Goal: Obtain resource: Download file/media

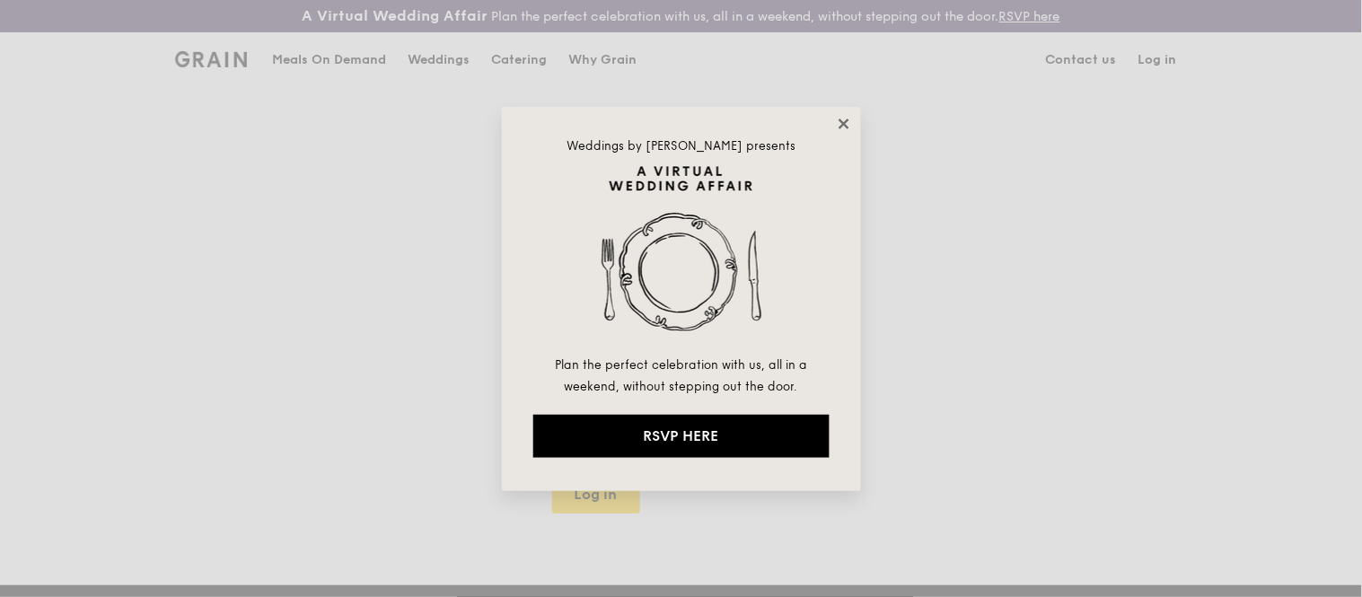
type input "jhoana@grain.com.sg"
click at [846, 123] on icon at bounding box center [844, 124] width 16 height 16
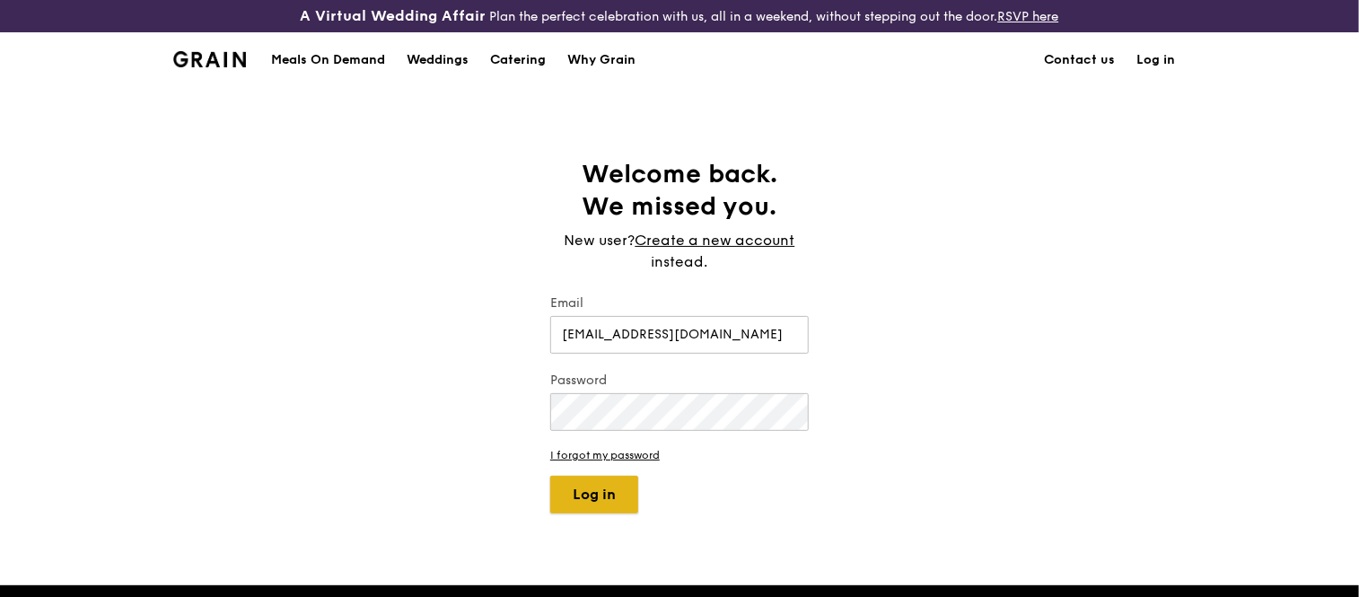
click at [602, 503] on button "Log in" at bounding box center [594, 495] width 88 height 38
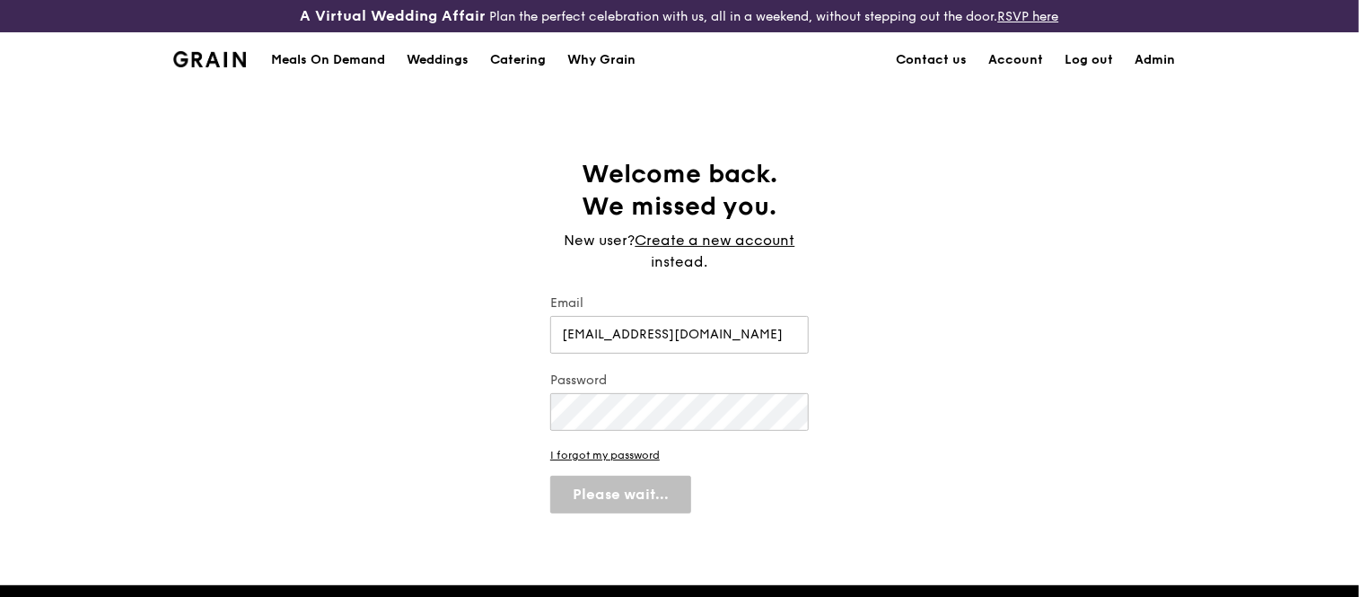
select select "100"
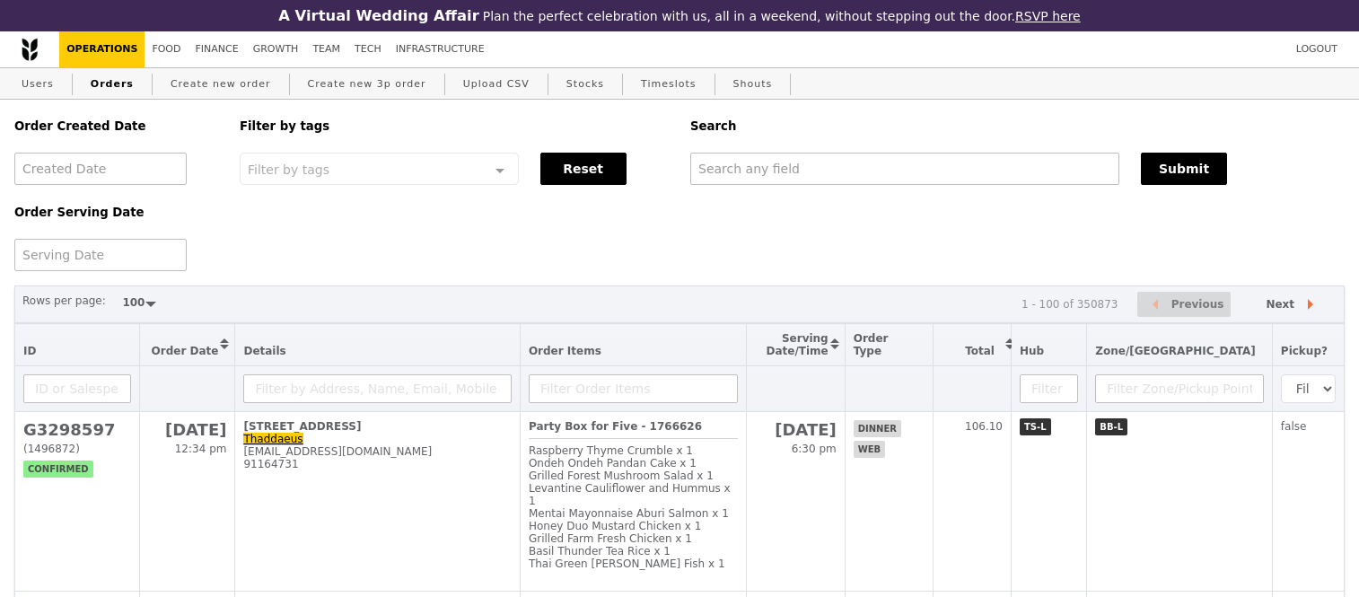
select select "100"
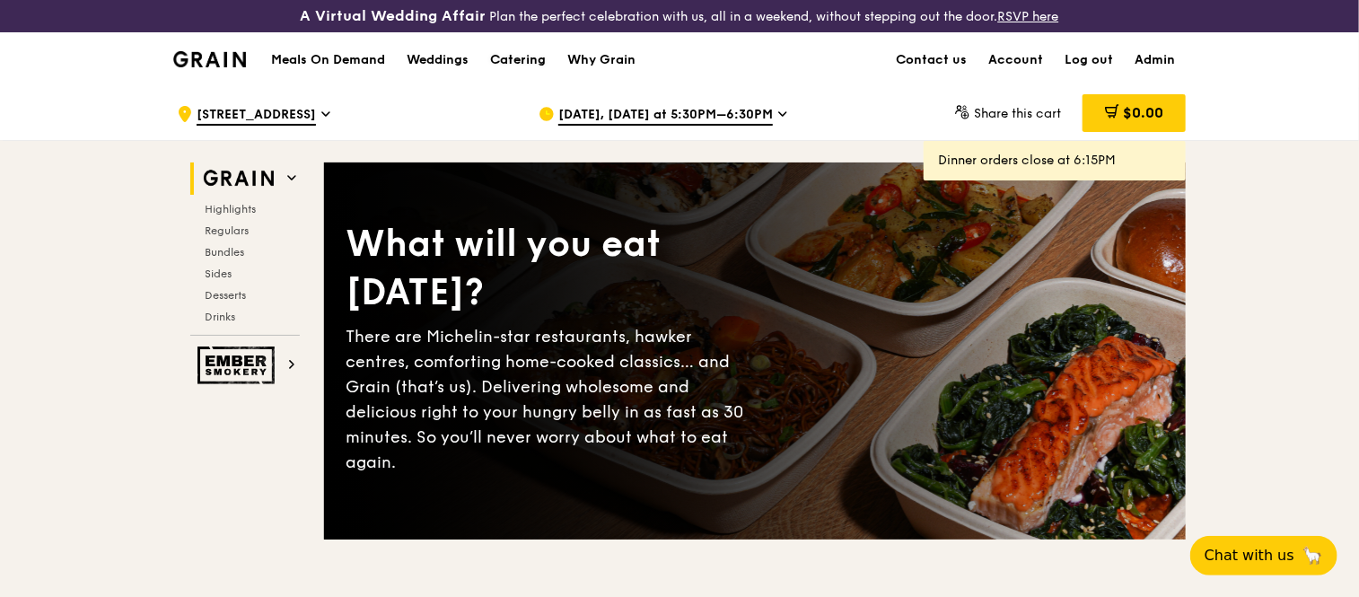
click at [513, 56] on div "Catering" at bounding box center [518, 60] width 56 height 54
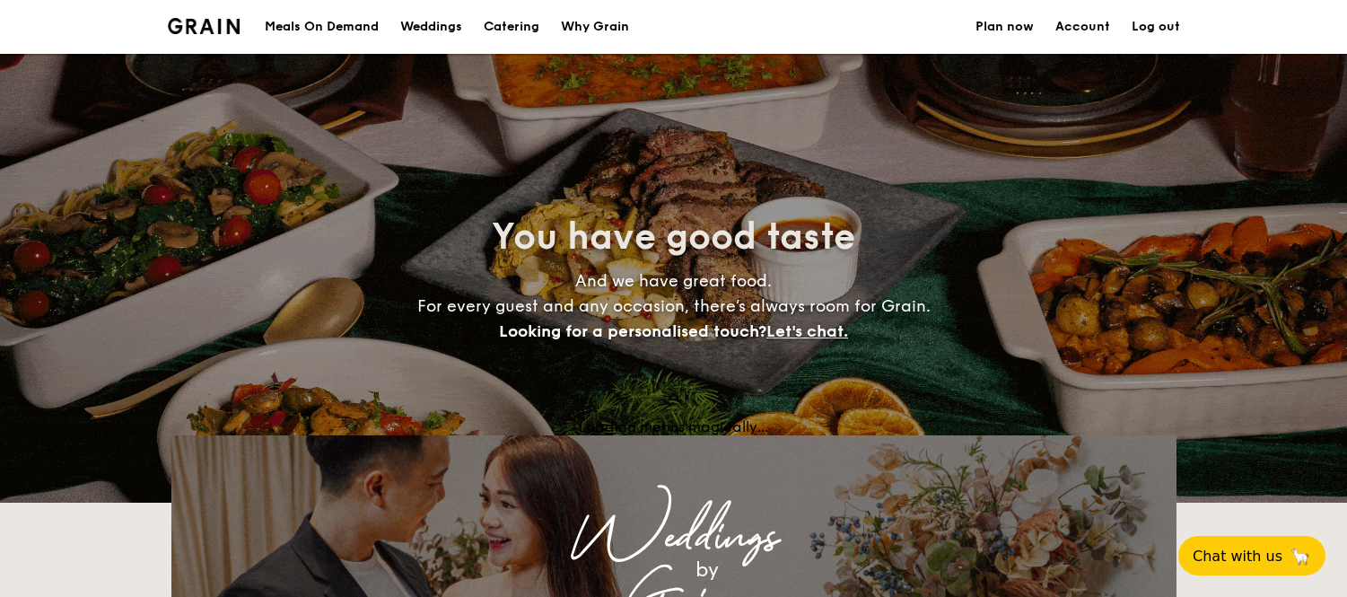
select select
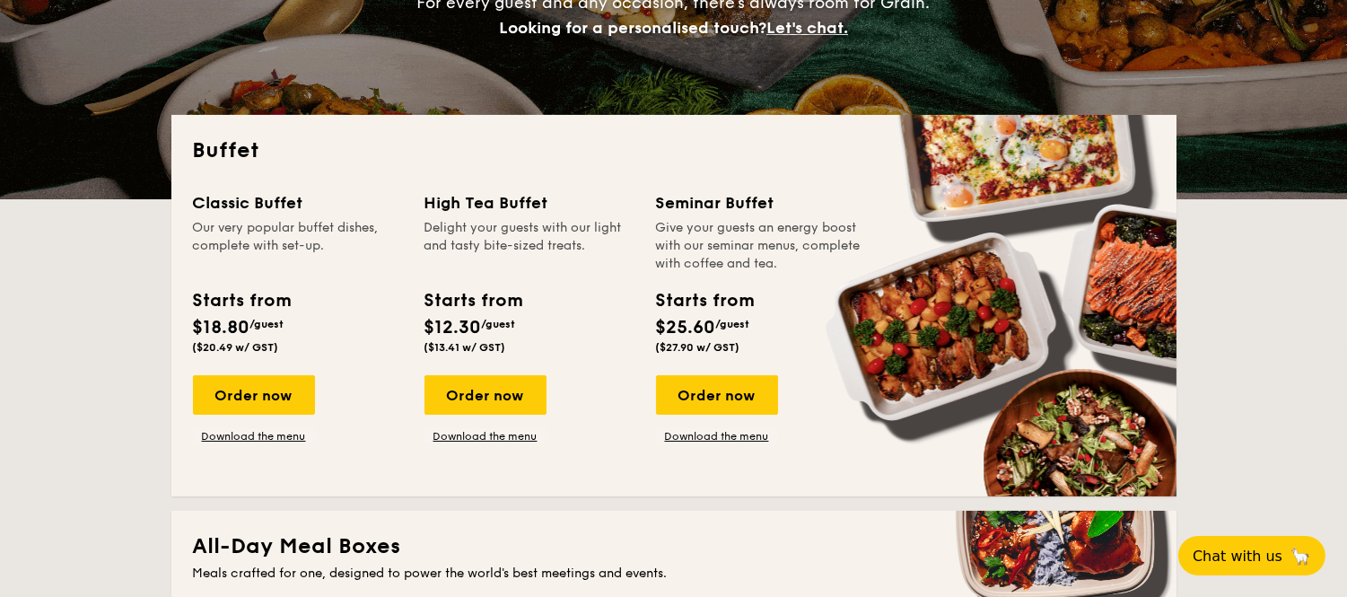
scroll to position [341, 0]
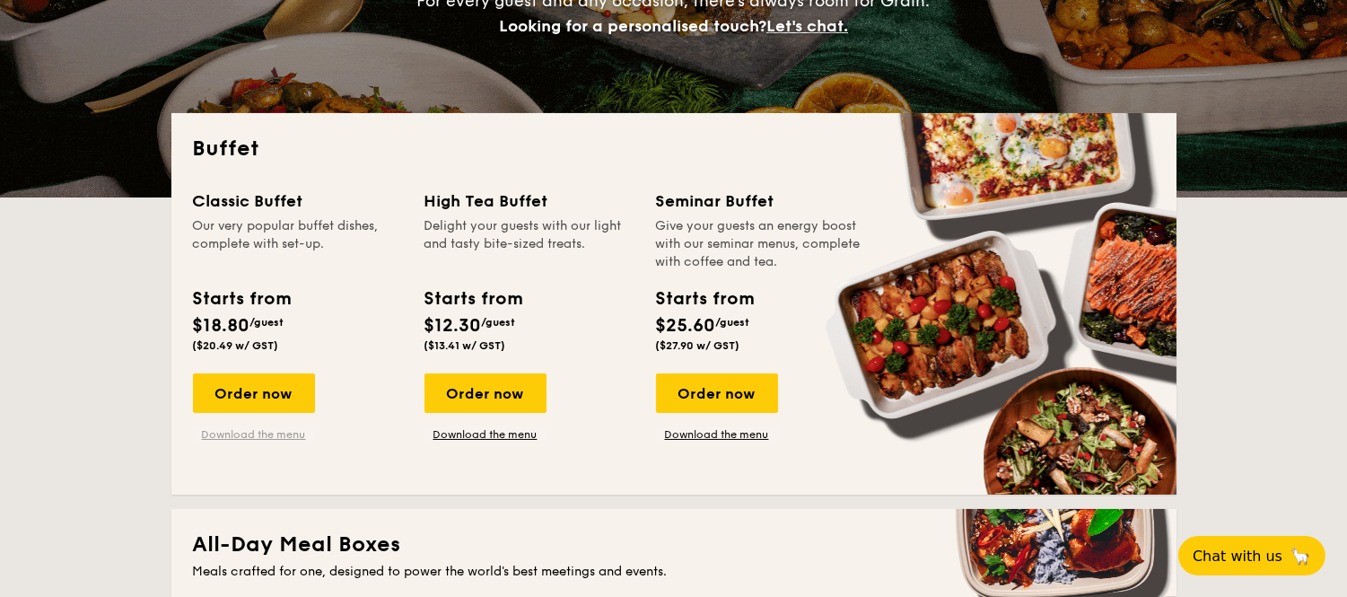
click at [283, 431] on link "Download the menu" at bounding box center [254, 434] width 122 height 14
